Goal: Navigation & Orientation: Find specific page/section

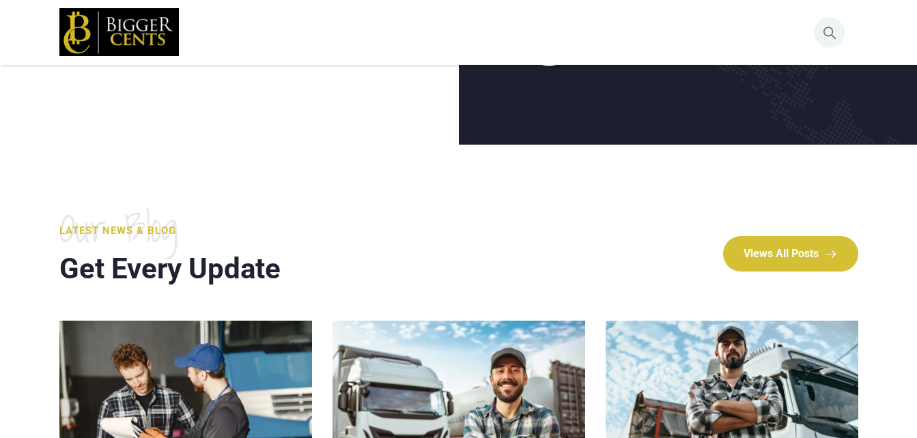
scroll to position [4548, 0]
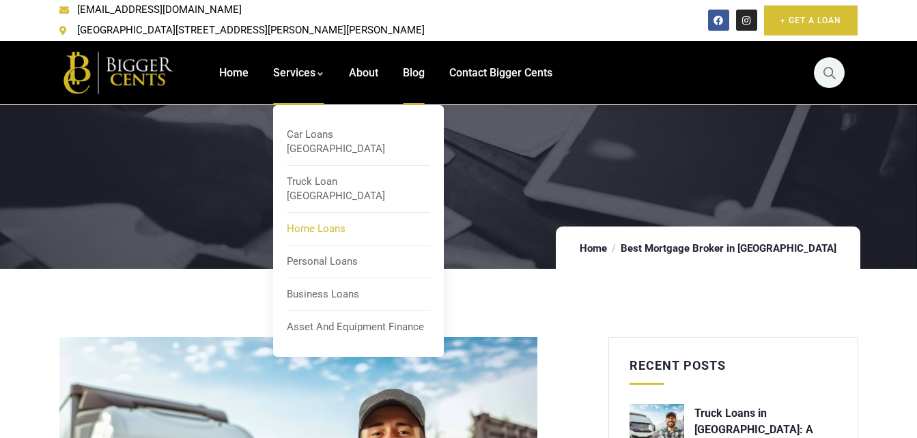
click at [314, 216] on link "Home Loans" at bounding box center [358, 228] width 143 height 25
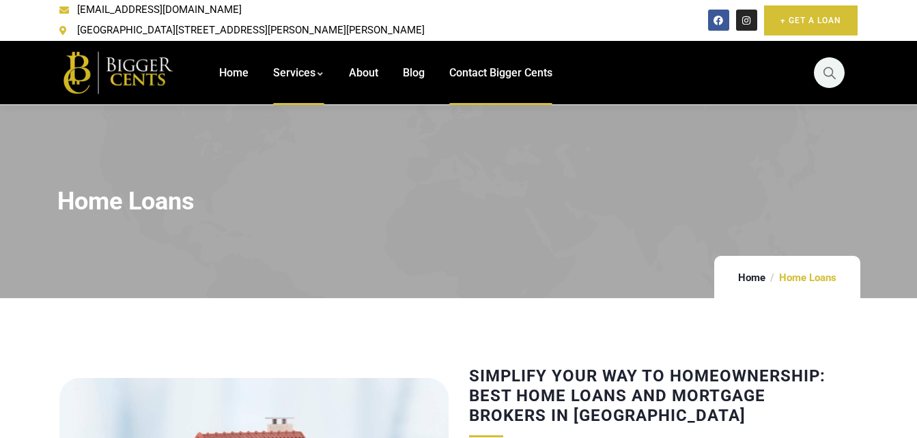
click at [479, 66] on span "Contact Bigger Cents" at bounding box center [500, 72] width 103 height 13
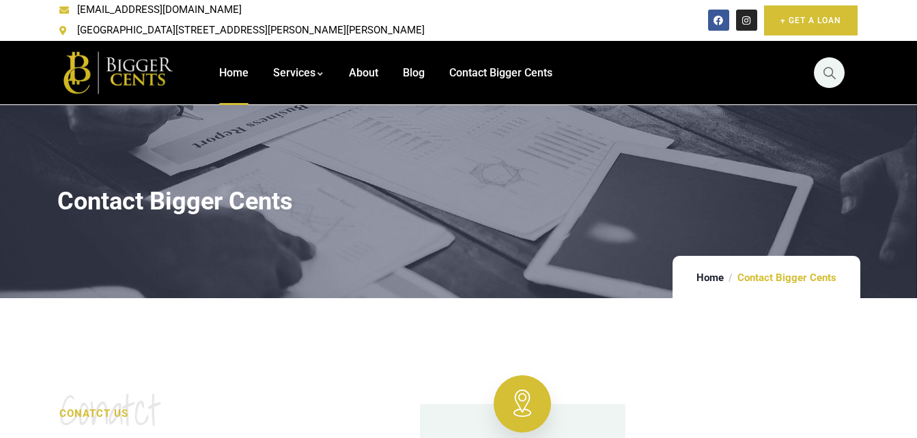
click at [233, 66] on span "Home" at bounding box center [233, 72] width 29 height 13
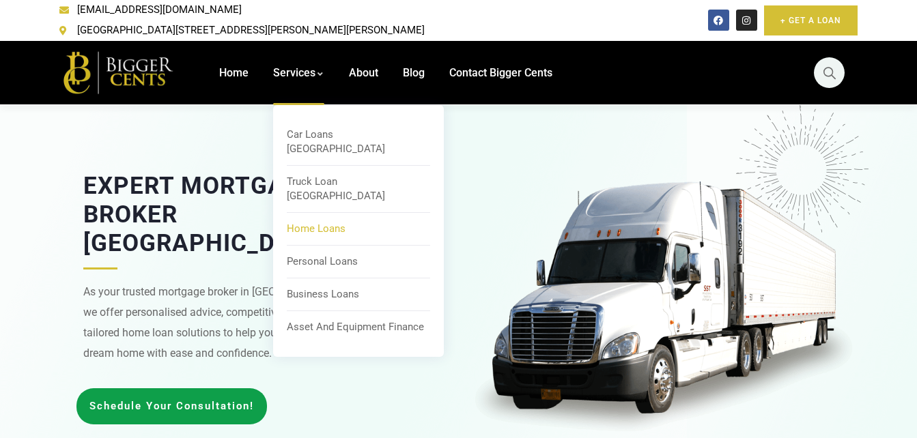
click at [303, 223] on span "Home Loans" at bounding box center [316, 229] width 59 height 12
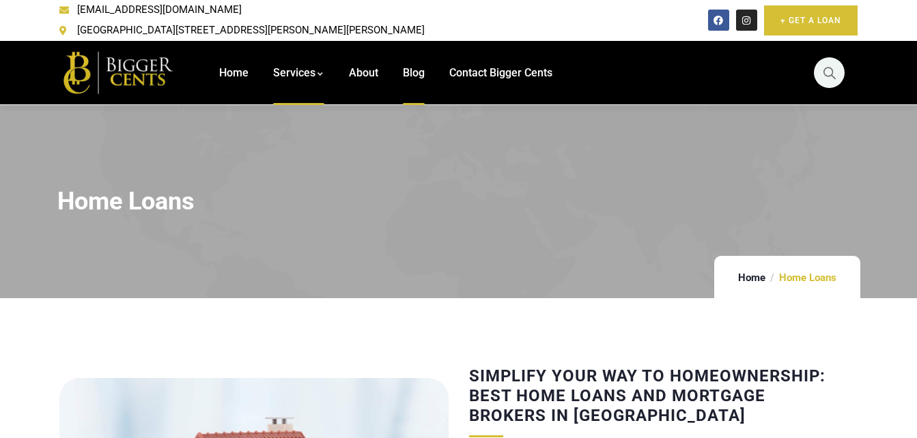
click at [404, 66] on span "Blog" at bounding box center [414, 72] width 22 height 13
